Goal: Task Accomplishment & Management: Use online tool/utility

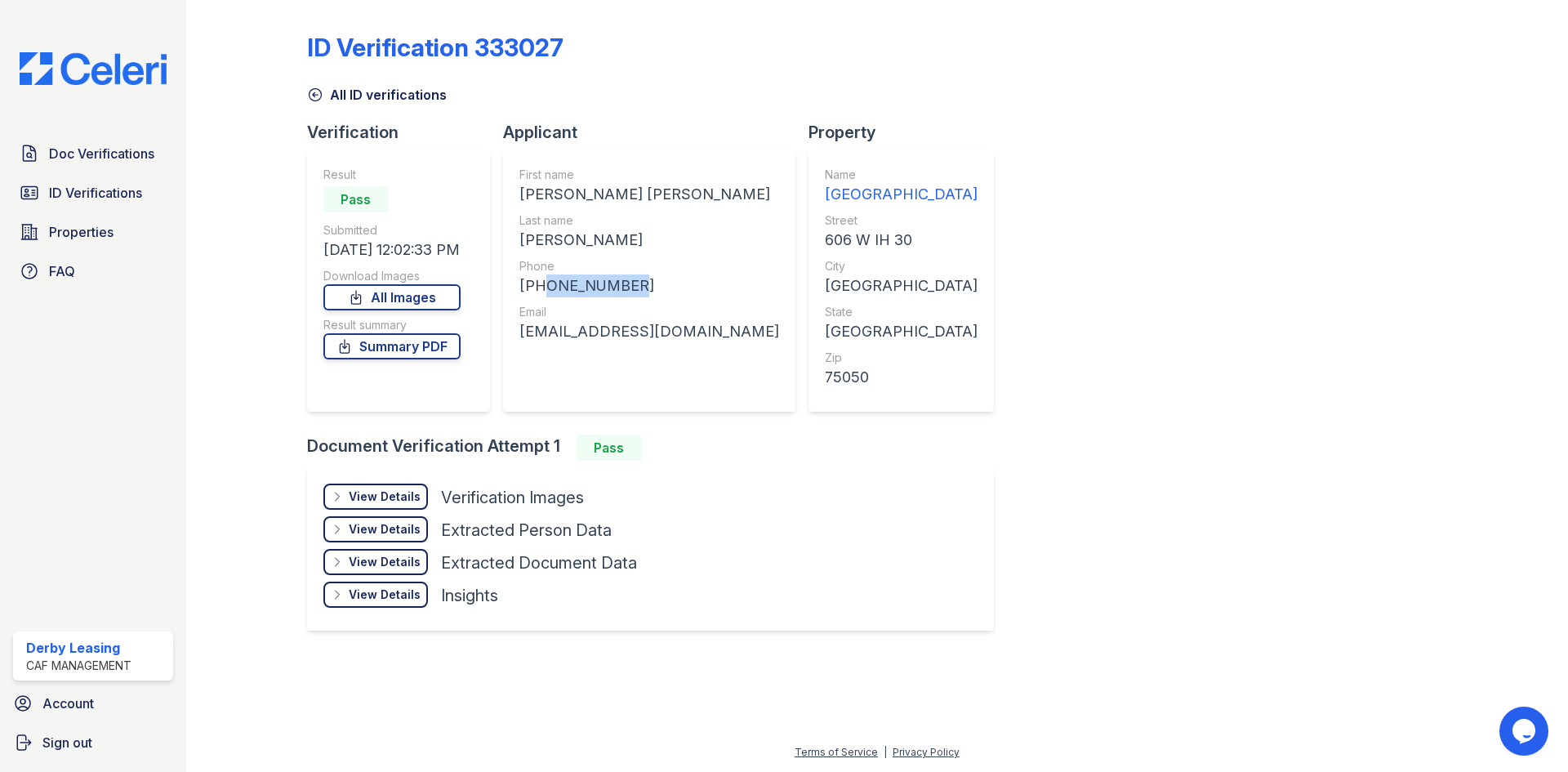
drag, startPoint x: 537, startPoint y: 287, endPoint x: 624, endPoint y: 291, distance: 87.1
click at [624, 291] on div "+19724696473" at bounding box center [648, 286] width 260 height 23
copy div "9724696473"
click at [478, 294] on div "Result Pass Submitted 10/03/25 12:02:33 PM Download Images All Images Result su…" at bounding box center [398, 280] width 183 height 261
drag, startPoint x: 514, startPoint y: 340, endPoint x: 668, endPoint y: 332, distance: 154.2
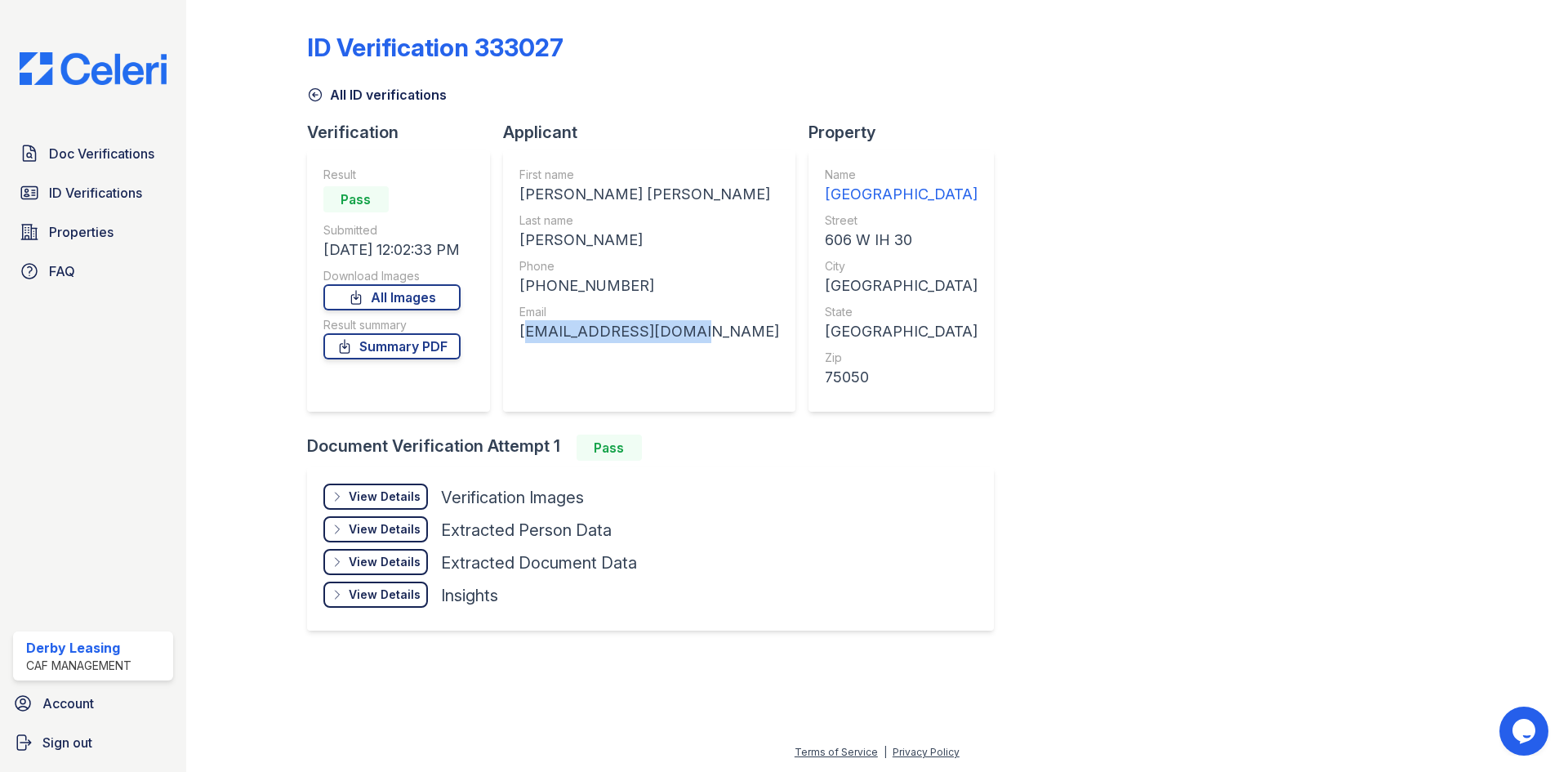
click at [668, 332] on div "First name TEODORA LUDMILA Last name FIEGER Phone +19724696473 Email fiegerrudi…" at bounding box center [649, 280] width 293 height 261
copy div "fiegerrudi@gmail.com"
click at [540, 285] on div "+19724696473" at bounding box center [648, 286] width 260 height 23
drag, startPoint x: 536, startPoint y: 285, endPoint x: 623, endPoint y: 285, distance: 87.0
click at [623, 285] on div "+19724696473" at bounding box center [648, 286] width 260 height 23
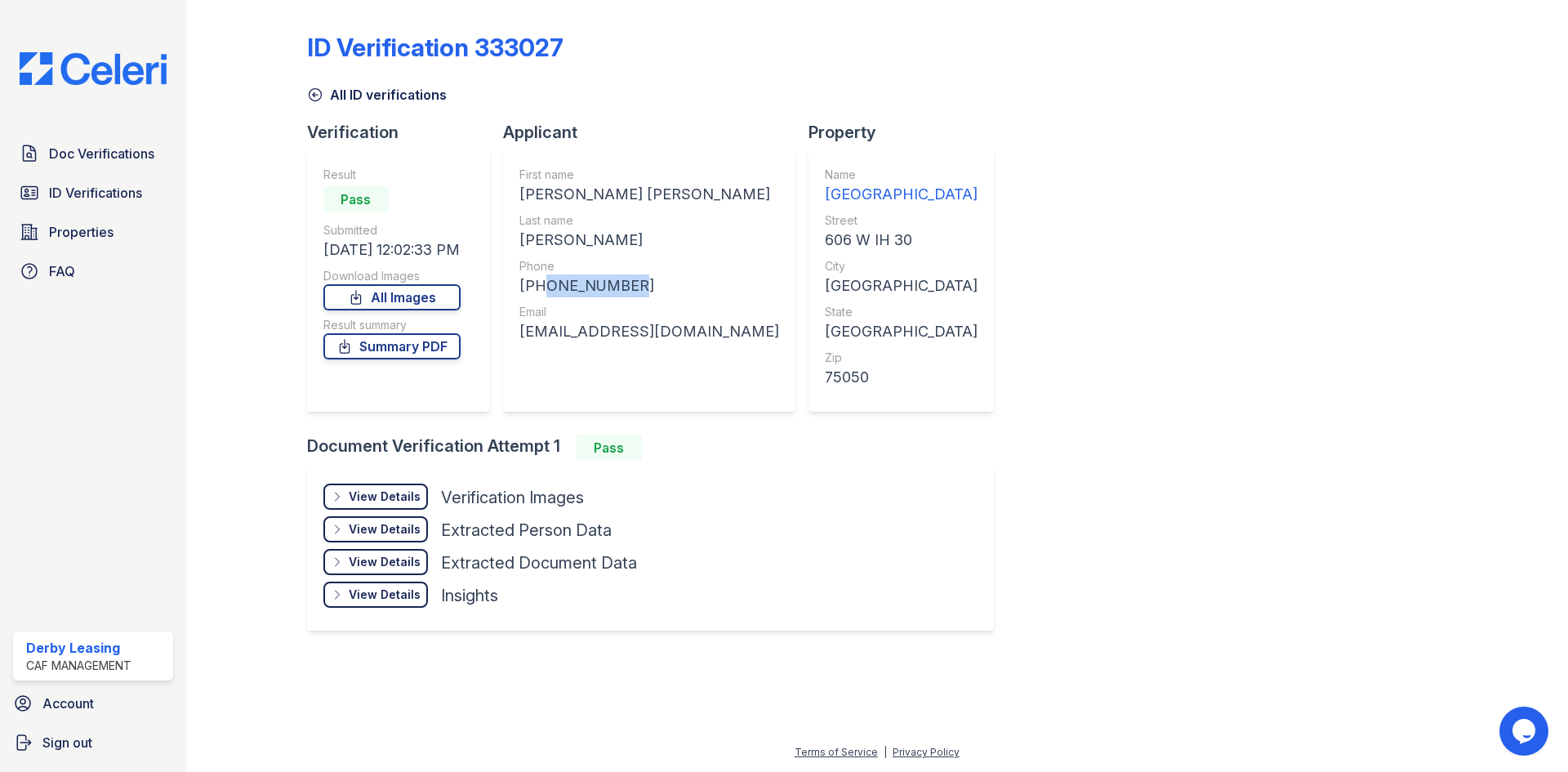
copy div "9724696473"
click at [591, 329] on div "fiegerrudi@gmail.com" at bounding box center [648, 332] width 260 height 23
drag, startPoint x: 517, startPoint y: 332, endPoint x: 669, endPoint y: 331, distance: 152.0
click at [669, 331] on div "First name TEODORA LUDMILA Last name FIEGER Phone +19724696473 Email fiegerrudi…" at bounding box center [649, 280] width 293 height 261
copy div "fiegerrudi@gmail.com"
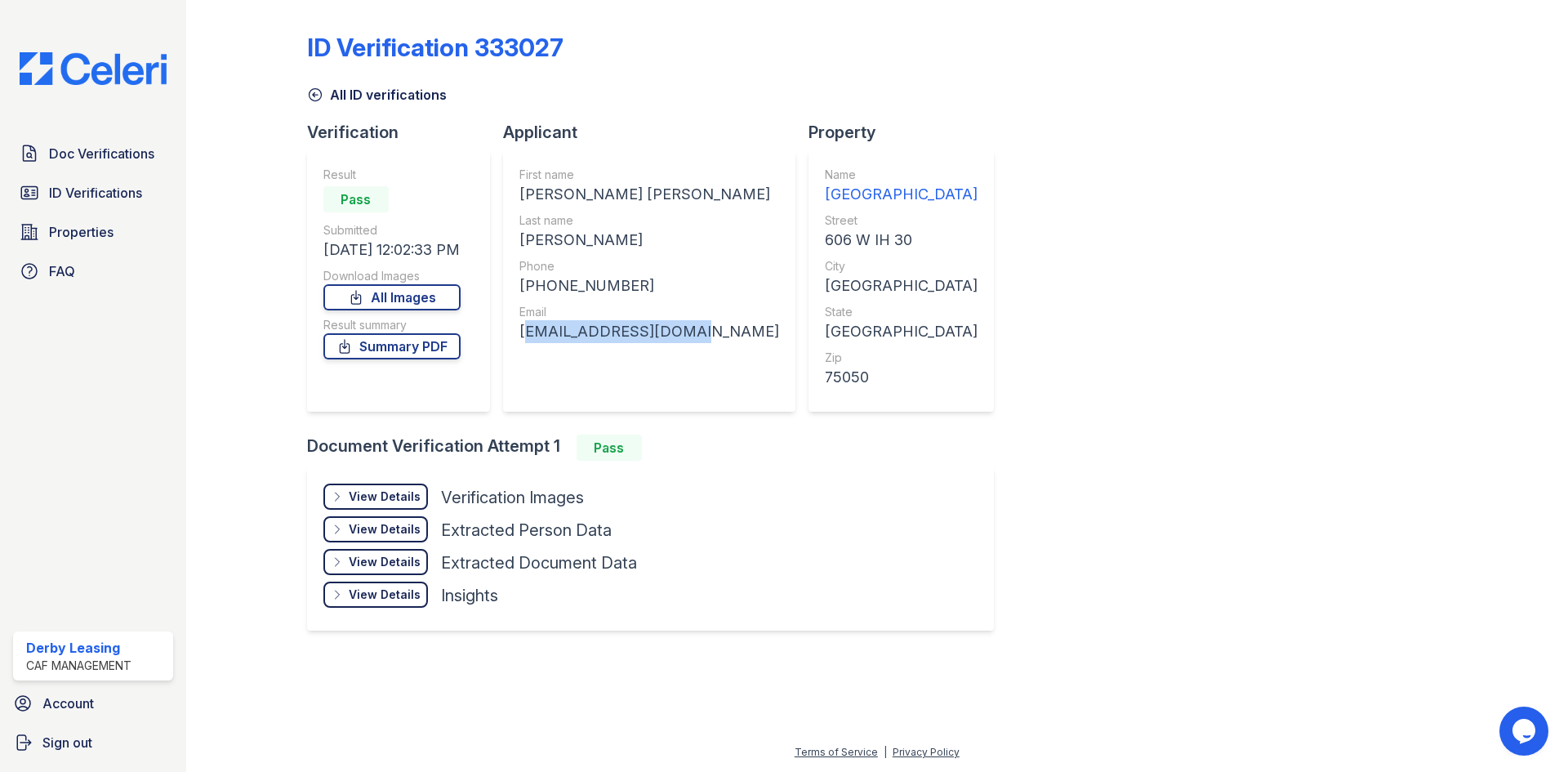
click at [577, 322] on div "fiegerrudi@gmail.com" at bounding box center [648, 332] width 260 height 23
drag, startPoint x: 536, startPoint y: 289, endPoint x: 638, endPoint y: 295, distance: 102.2
click at [638, 295] on div "+19724696473" at bounding box center [648, 286] width 260 height 23
copy div "9724696473"
